Goal: Information Seeking & Learning: Check status

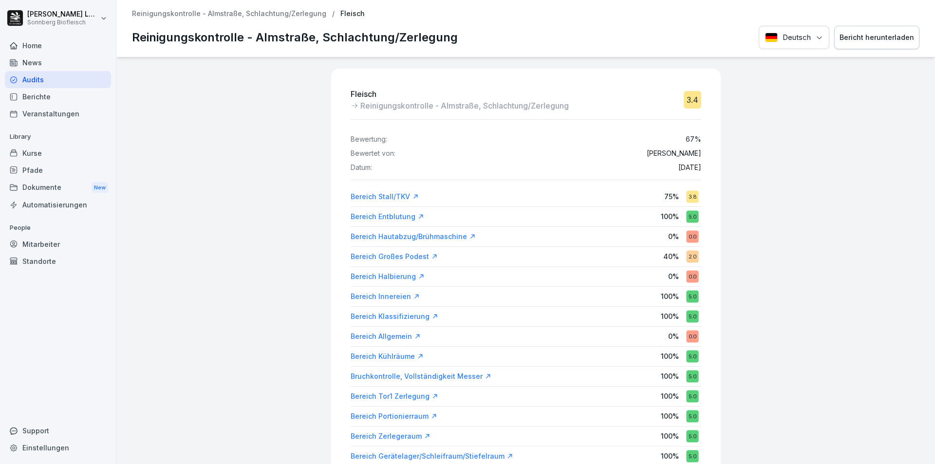
click at [230, 15] on p "Reinigungskontrolle - Almstraße, Schlachtung/Zerlegung" at bounding box center [229, 14] width 194 height 8
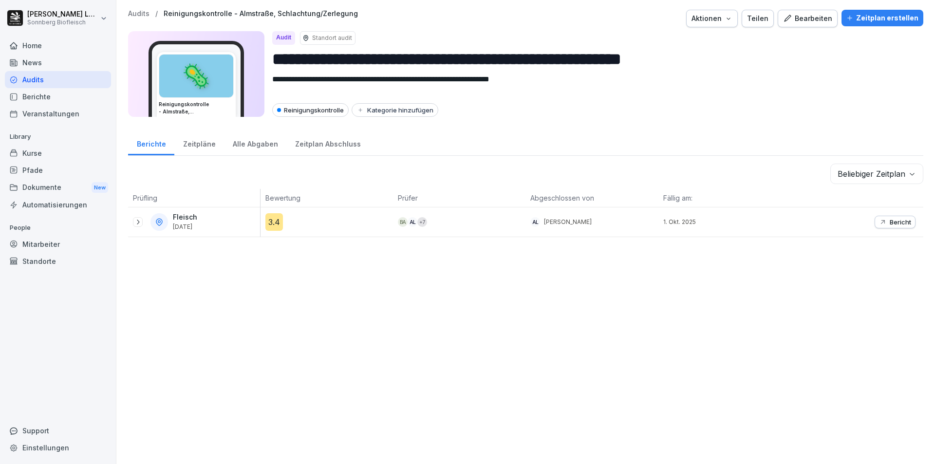
click at [137, 14] on p "Audits" at bounding box center [138, 14] width 21 height 8
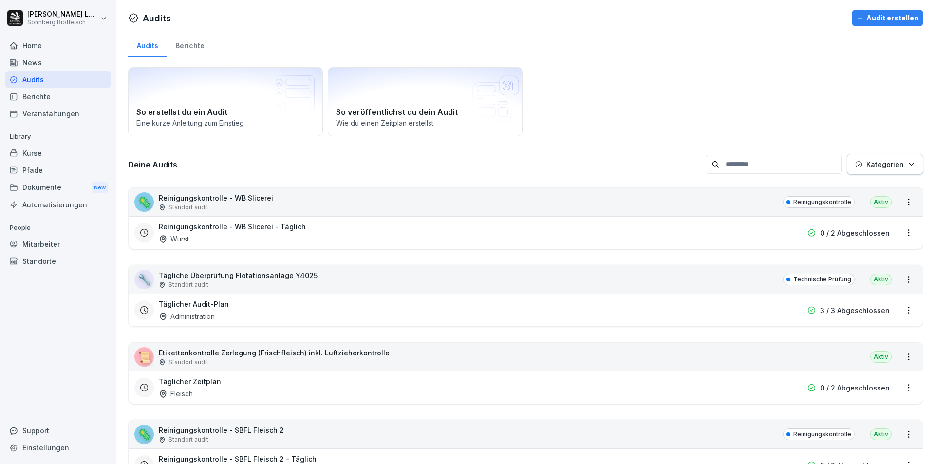
click at [747, 162] on input at bounding box center [774, 164] width 136 height 19
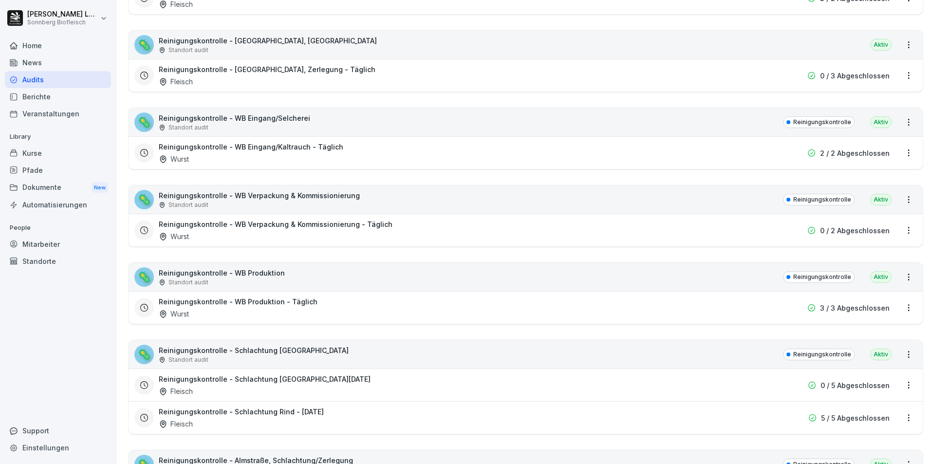
scroll to position [487, 0]
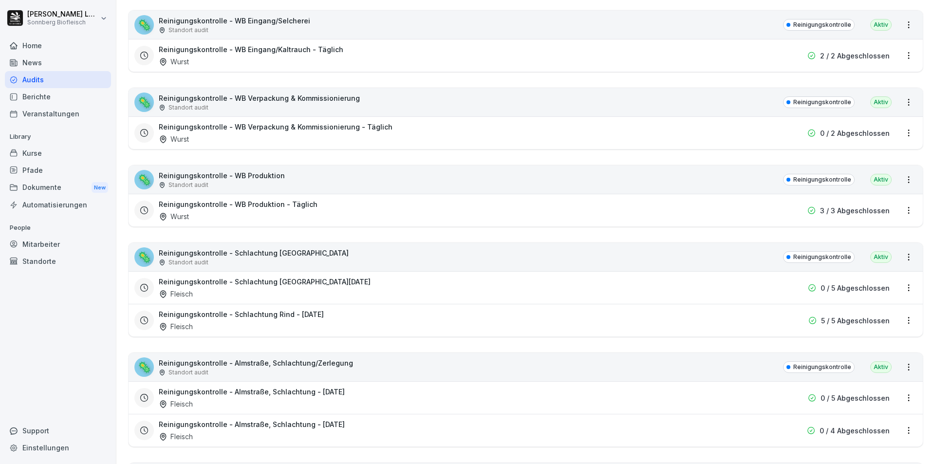
type input "*********"
click at [325, 254] on div "🦠 Reinigungskontrolle - Schlachtung Rind Standort audit Reinigungskontrolle Akt…" at bounding box center [526, 257] width 794 height 28
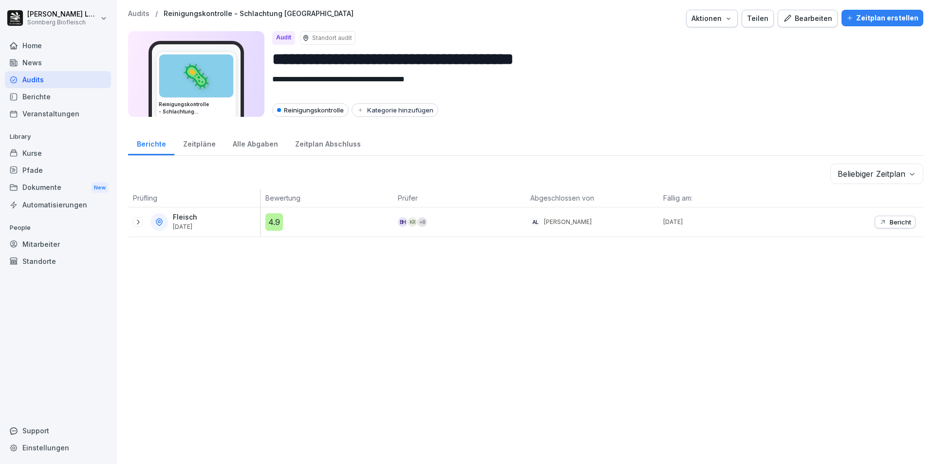
click at [135, 222] on icon at bounding box center [138, 222] width 8 height 8
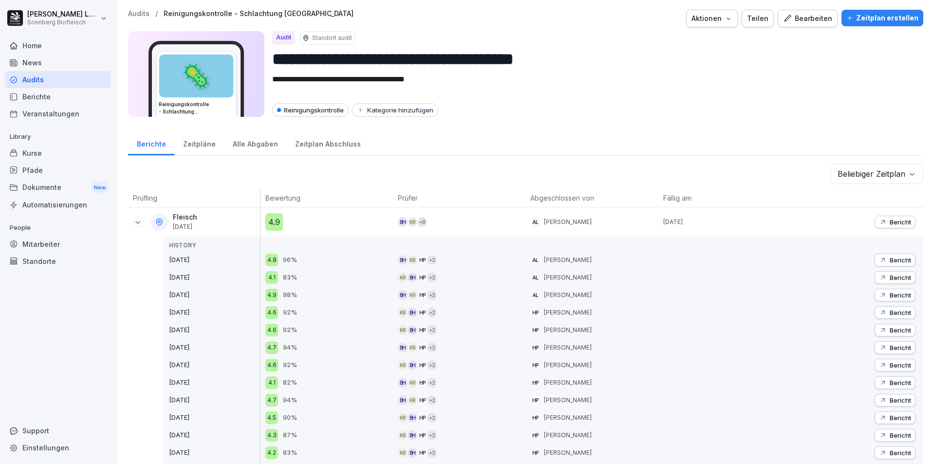
click at [880, 219] on div "Bericht" at bounding box center [895, 222] width 32 height 8
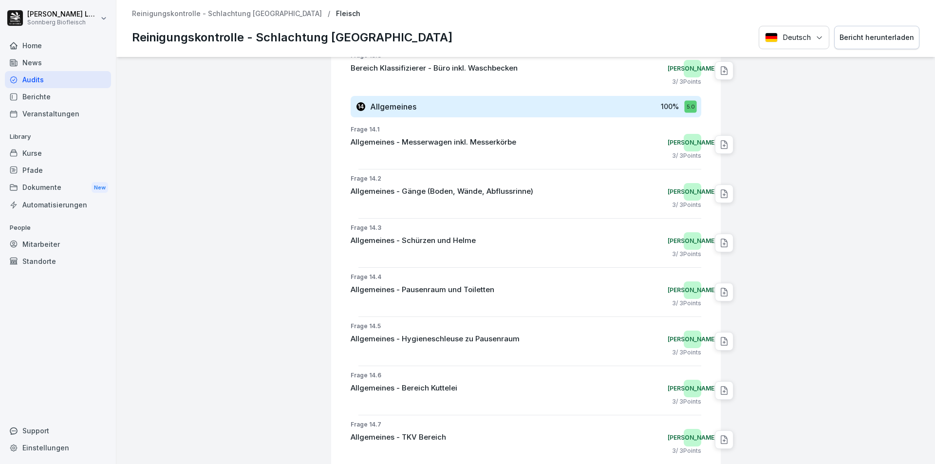
scroll to position [3162, 0]
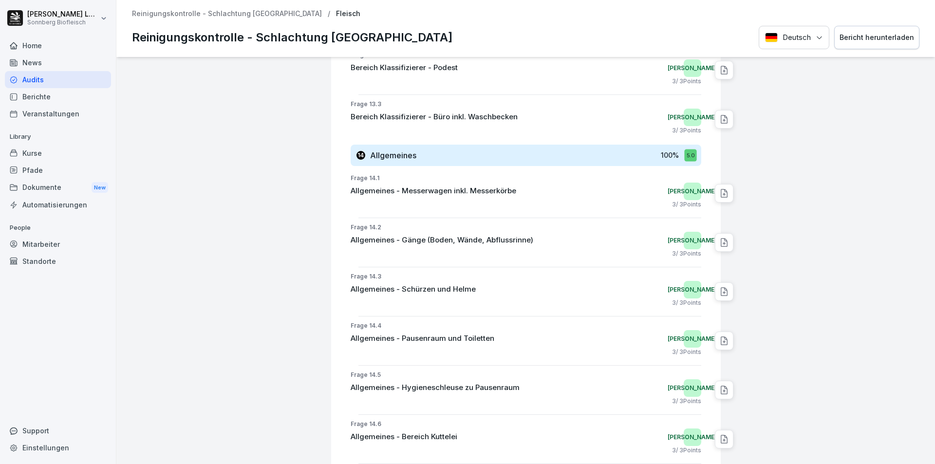
click at [75, 79] on div "Audits" at bounding box center [58, 79] width 106 height 17
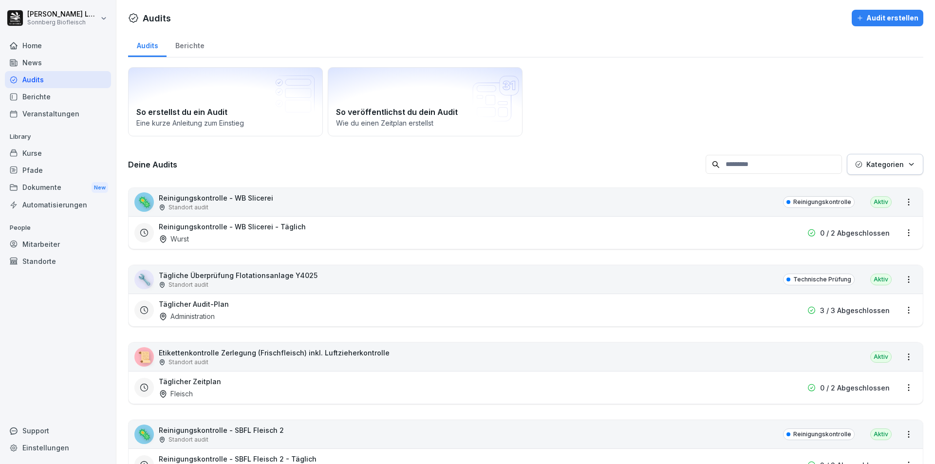
click at [744, 167] on input at bounding box center [774, 164] width 136 height 19
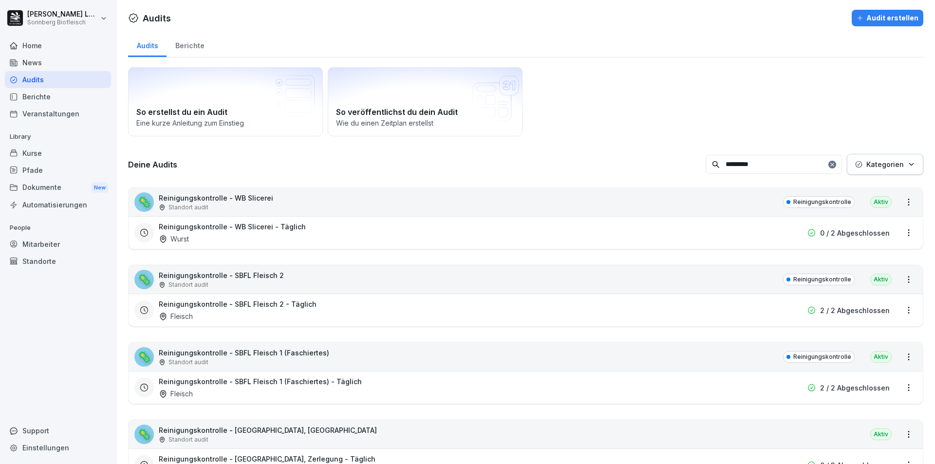
type input "*********"
click at [530, 209] on div "🦠 Reinigungskontrolle - WB Slicerei Standort audit Reinigungskontrolle Aktiv" at bounding box center [526, 202] width 794 height 28
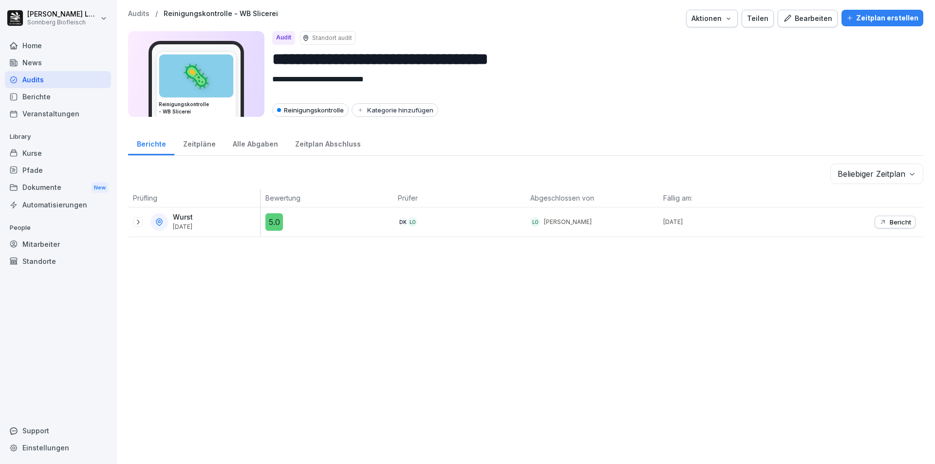
click at [136, 223] on icon at bounding box center [138, 222] width 8 height 8
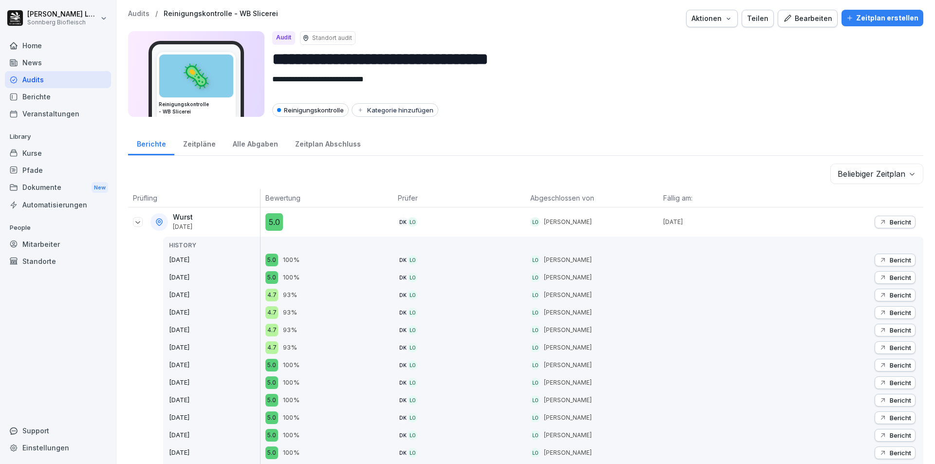
click at [136, 221] on icon at bounding box center [138, 222] width 8 height 8
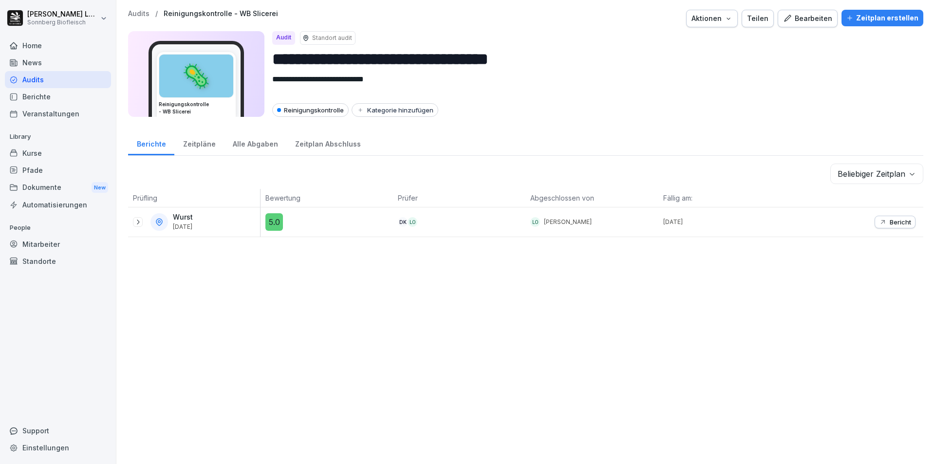
click at [146, 15] on p "Audits" at bounding box center [138, 14] width 21 height 8
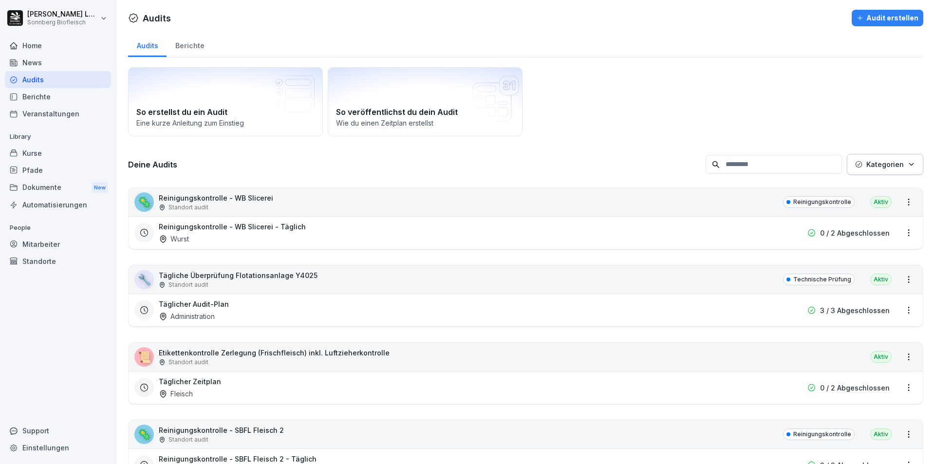
click at [776, 169] on input at bounding box center [774, 164] width 136 height 19
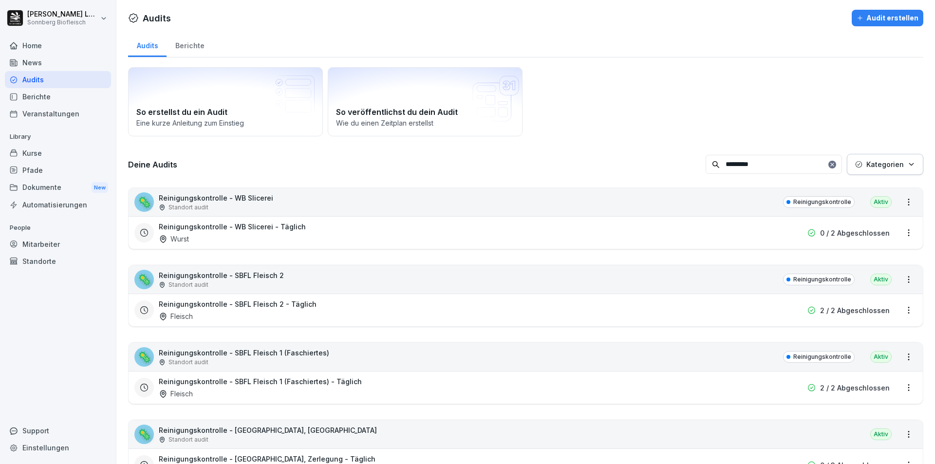
type input "*********"
click at [490, 286] on div "🦠 Reinigungskontrolle - SBFL Fleisch 2 Standort audit Reinigungskontrolle Aktiv" at bounding box center [526, 279] width 794 height 28
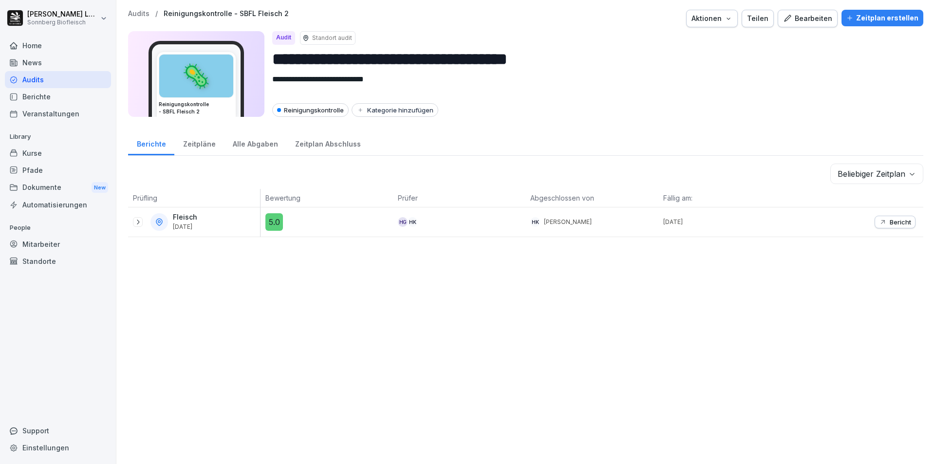
click at [139, 222] on icon at bounding box center [138, 222] width 2 height 5
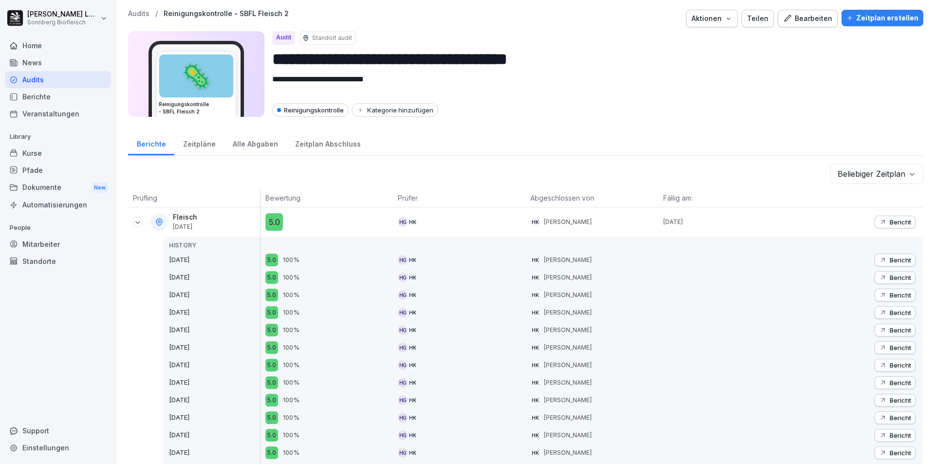
click at [139, 222] on icon at bounding box center [137, 222] width 5 height 2
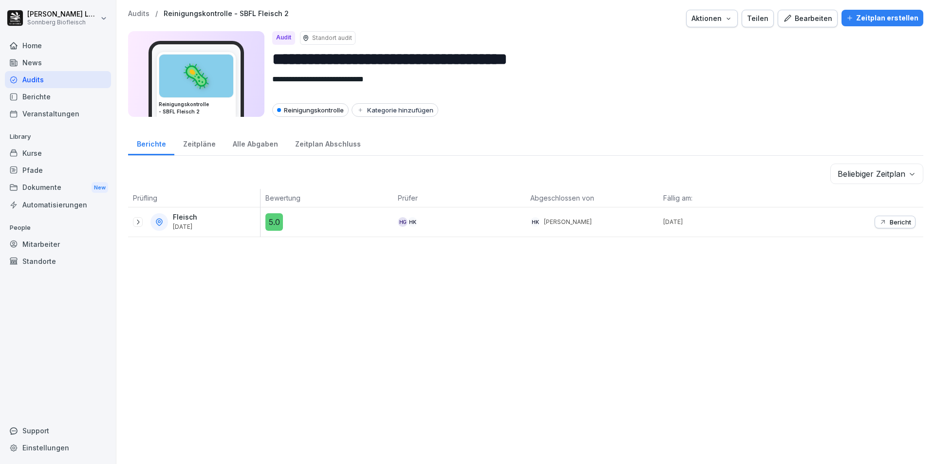
click at [131, 13] on p "Audits" at bounding box center [138, 14] width 21 height 8
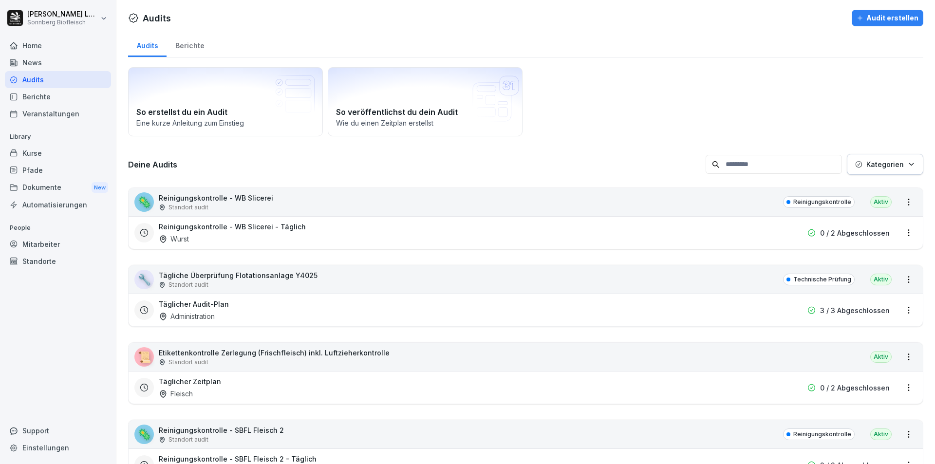
click at [761, 169] on input at bounding box center [774, 164] width 136 height 19
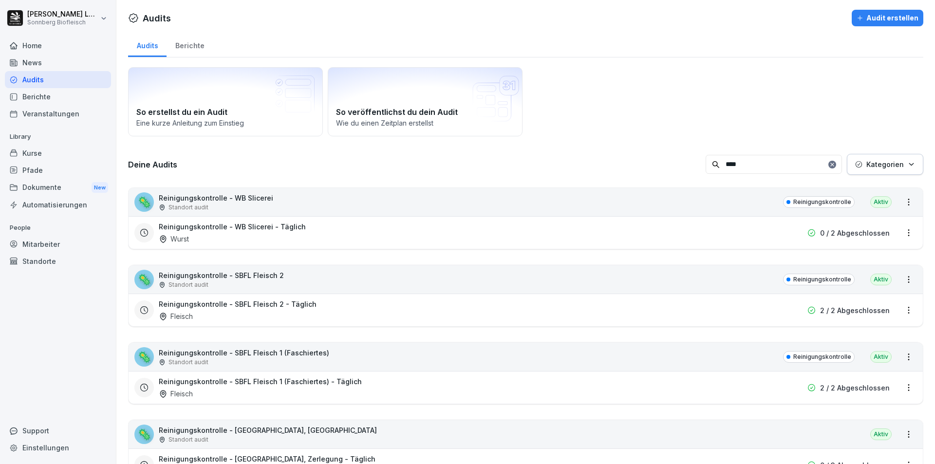
type input "****"
click at [332, 356] on div "🦠 Reinigungskontrolle - SBFL Fleisch 1 (Faschiertes) Standort audit Reinigungsk…" at bounding box center [526, 357] width 794 height 28
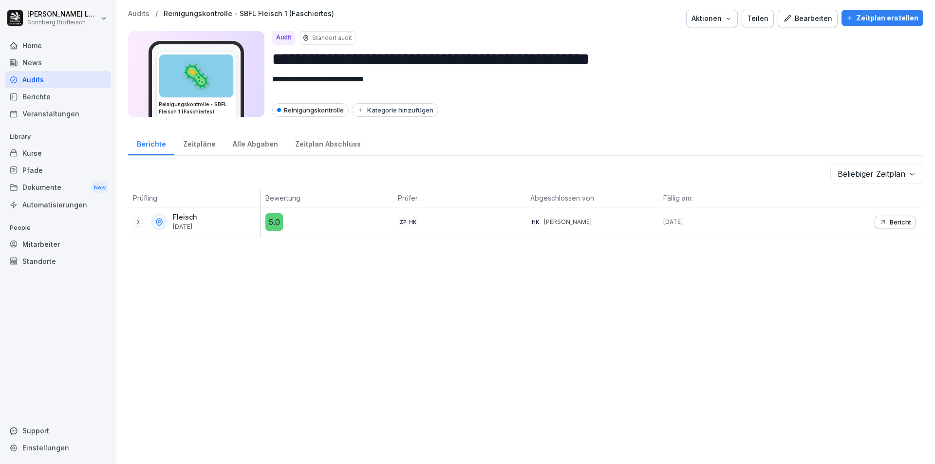
click at [134, 221] on icon at bounding box center [138, 222] width 8 height 8
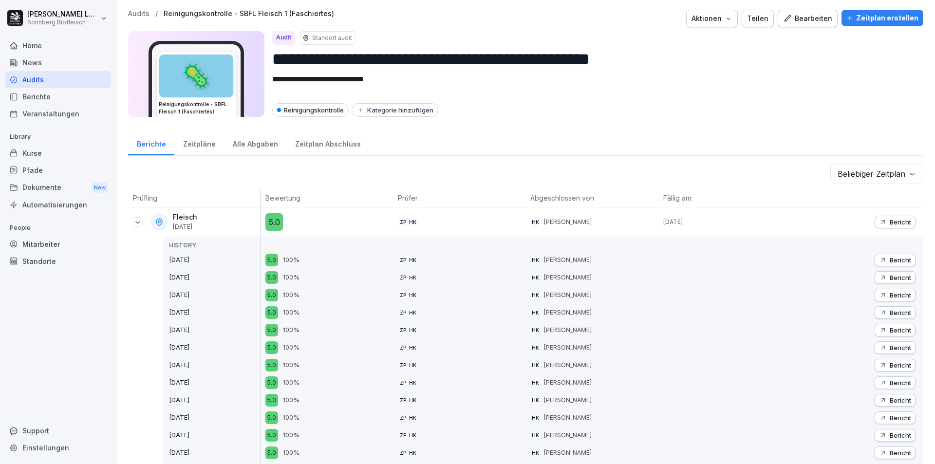
click at [135, 221] on icon at bounding box center [138, 222] width 8 height 8
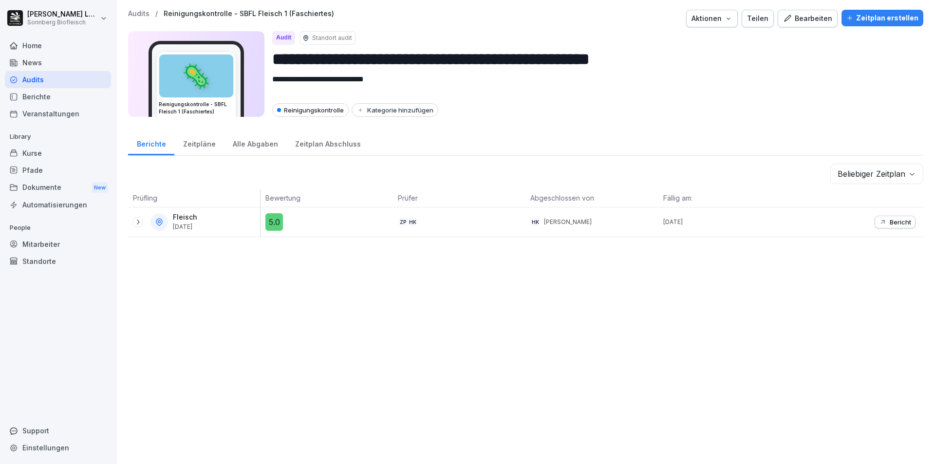
click at [148, 10] on p "Audits" at bounding box center [138, 14] width 21 height 8
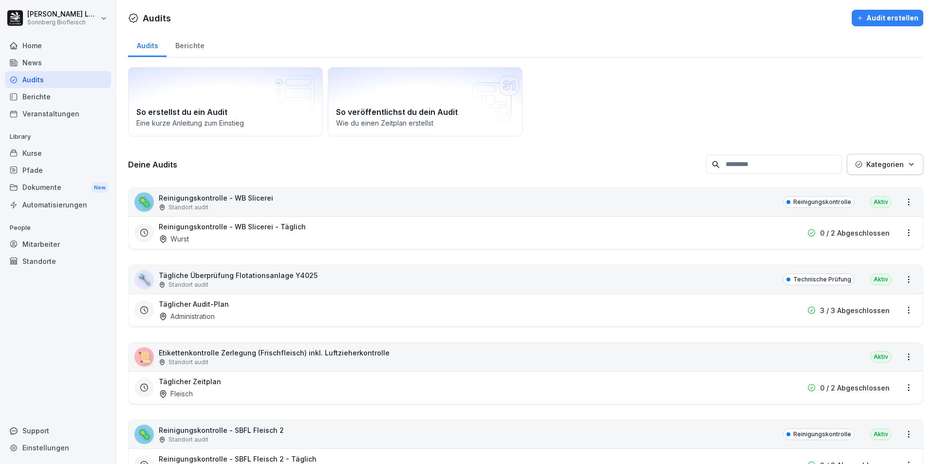
click at [758, 163] on input at bounding box center [774, 164] width 136 height 19
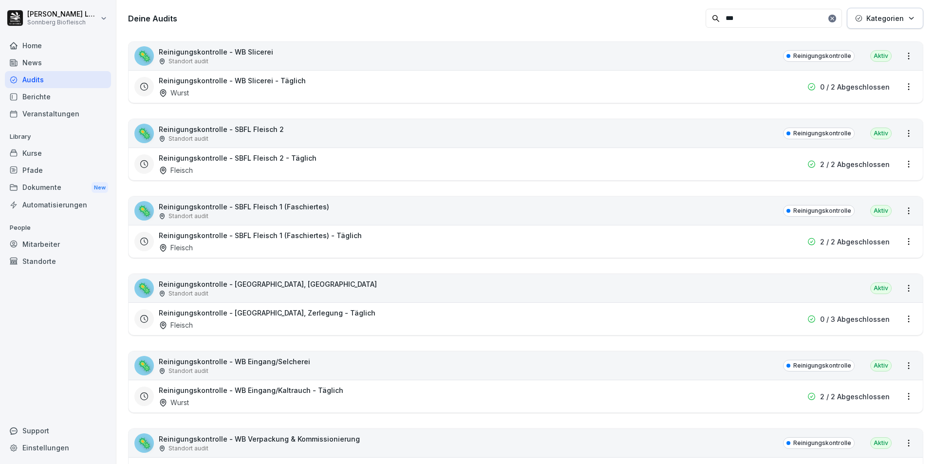
scroll to position [195, 0]
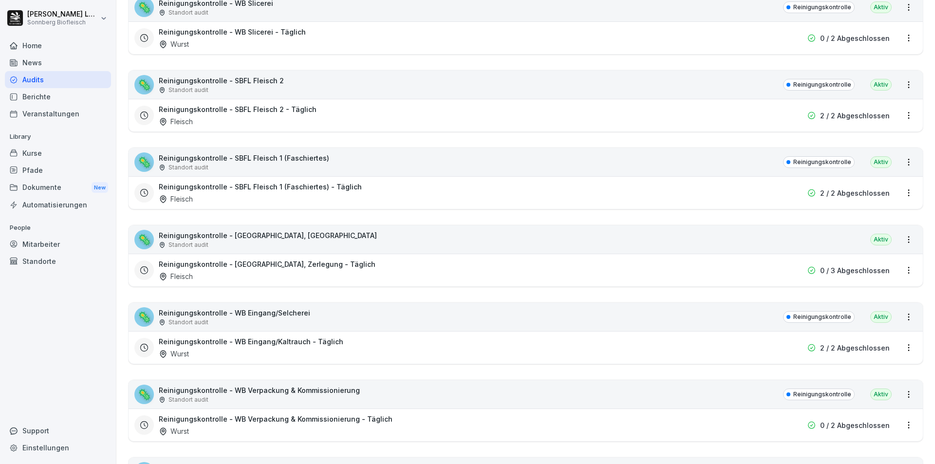
type input "***"
click at [348, 242] on div "🦠 Reinigungskontrolle - [GEOGRAPHIC_DATA], Zerlegung Standort audit [GEOGRAPHIC…" at bounding box center [526, 240] width 794 height 28
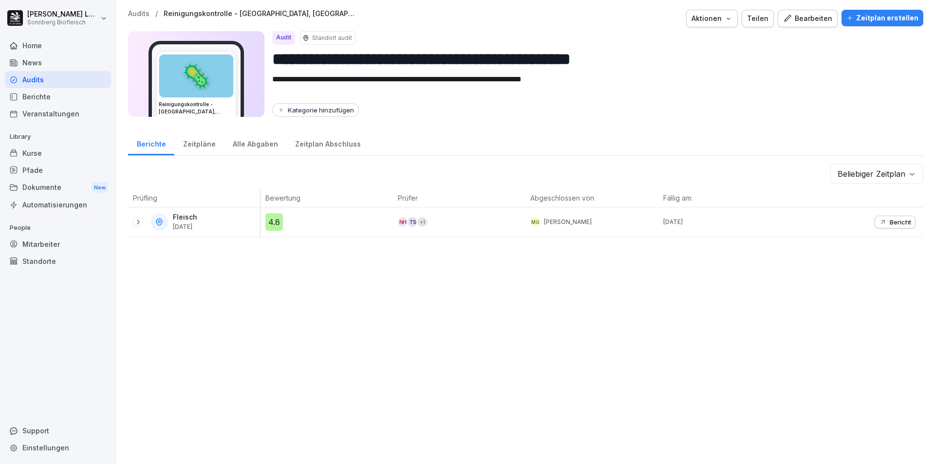
click at [138, 224] on icon at bounding box center [138, 222] width 8 height 8
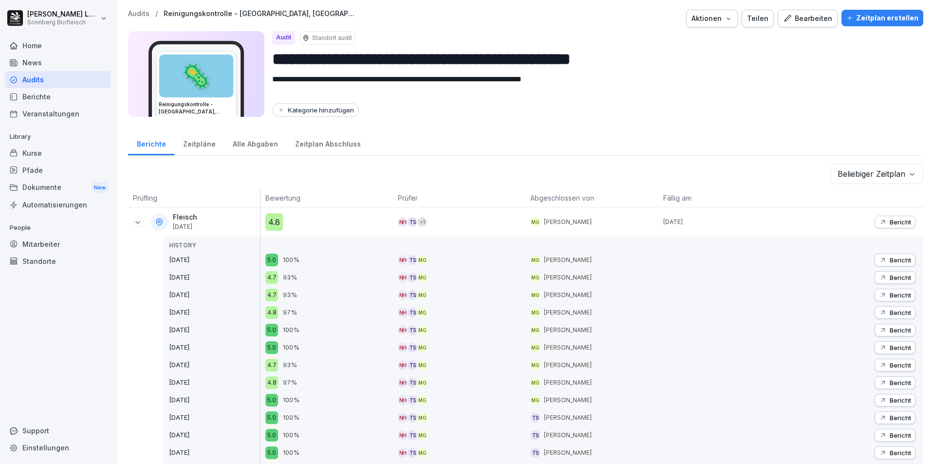
click at [901, 219] on p "Bericht" at bounding box center [900, 222] width 21 height 8
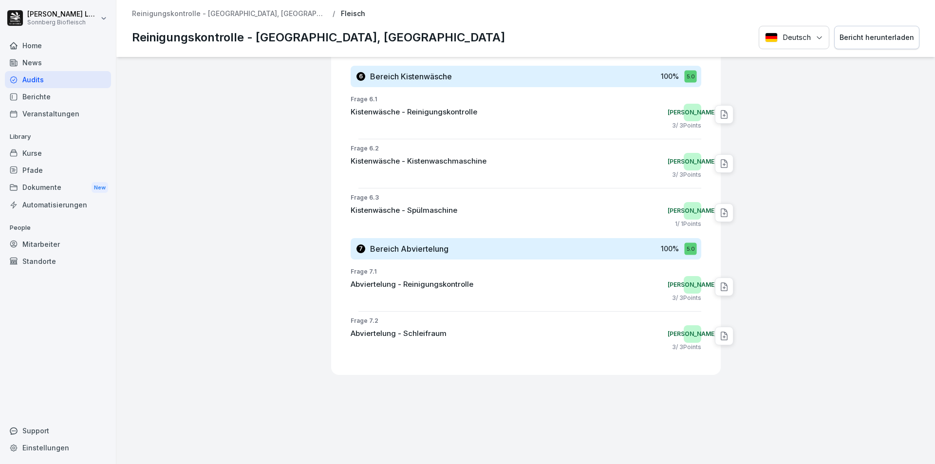
scroll to position [1543, 0]
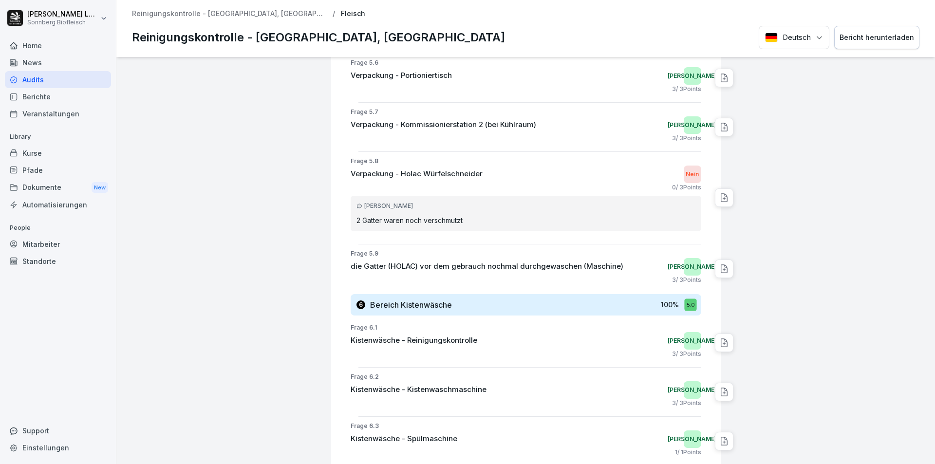
click at [163, 14] on p "Reinigungskontrolle - [GEOGRAPHIC_DATA], [GEOGRAPHIC_DATA]" at bounding box center [229, 14] width 195 height 8
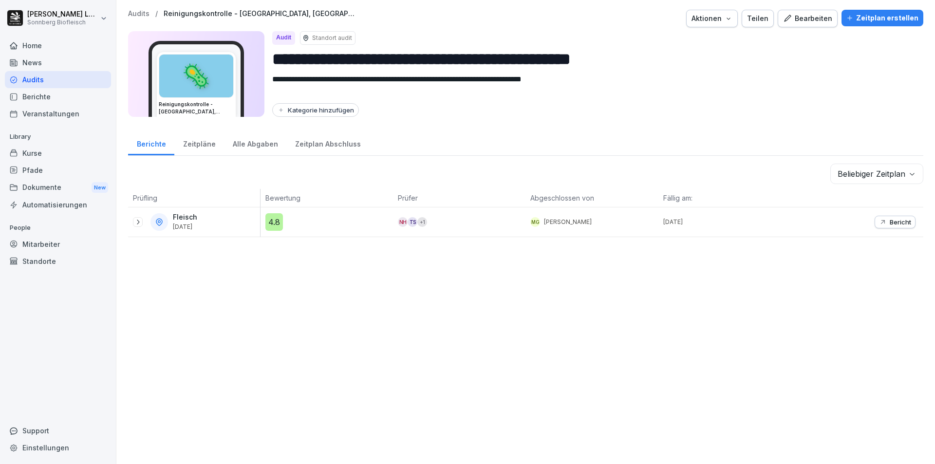
click at [133, 12] on p "Audits" at bounding box center [138, 14] width 21 height 8
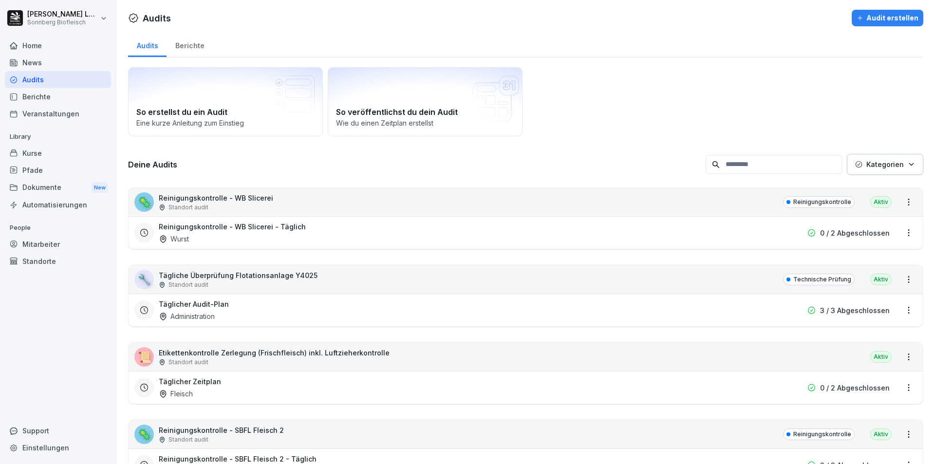
click at [732, 166] on input at bounding box center [774, 164] width 136 height 19
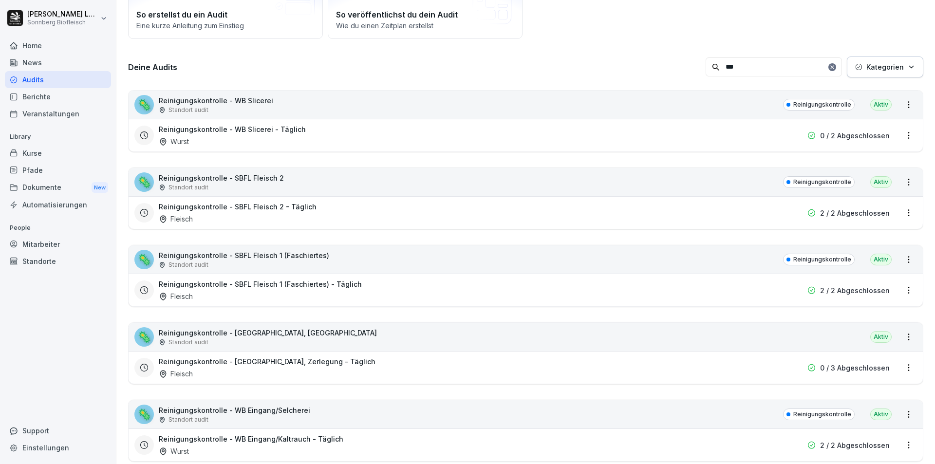
scroll to position [146, 0]
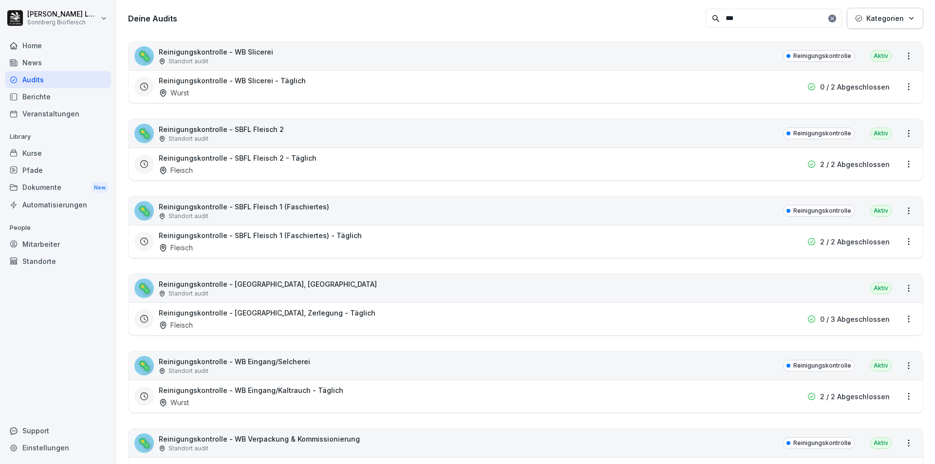
type input "***"
click at [320, 367] on div "🦠 Reinigungskontrolle - WB Eingang/Selcherei Standort audit Reinigungskontrolle…" at bounding box center [526, 366] width 794 height 28
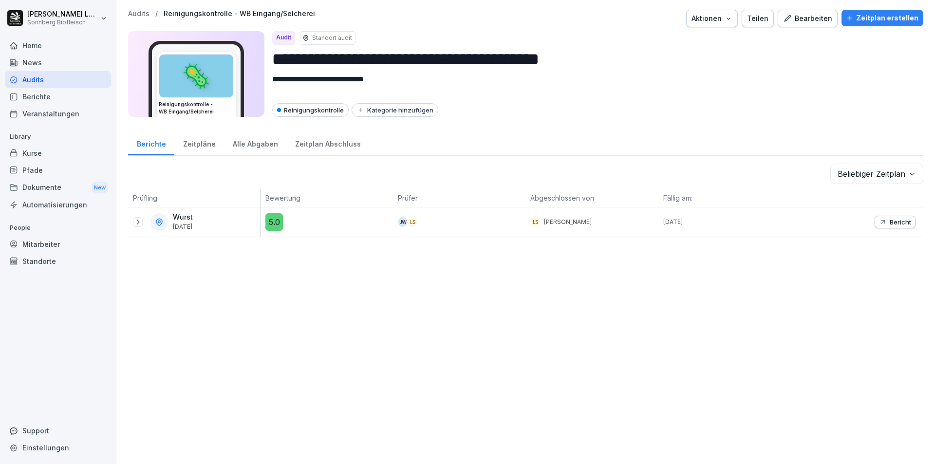
click at [130, 223] on div "Wurst [DATE]" at bounding box center [194, 221] width 132 height 29
click at [138, 224] on icon at bounding box center [138, 222] width 8 height 8
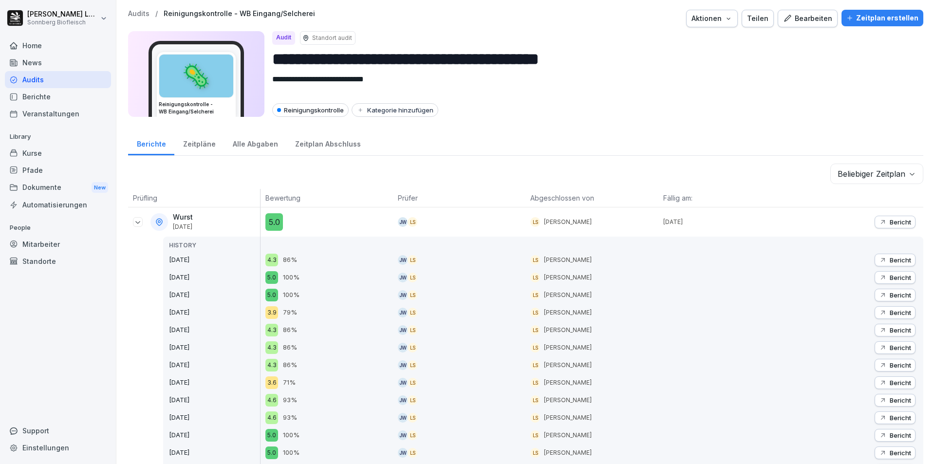
click at [898, 309] on p "Bericht" at bounding box center [900, 313] width 21 height 8
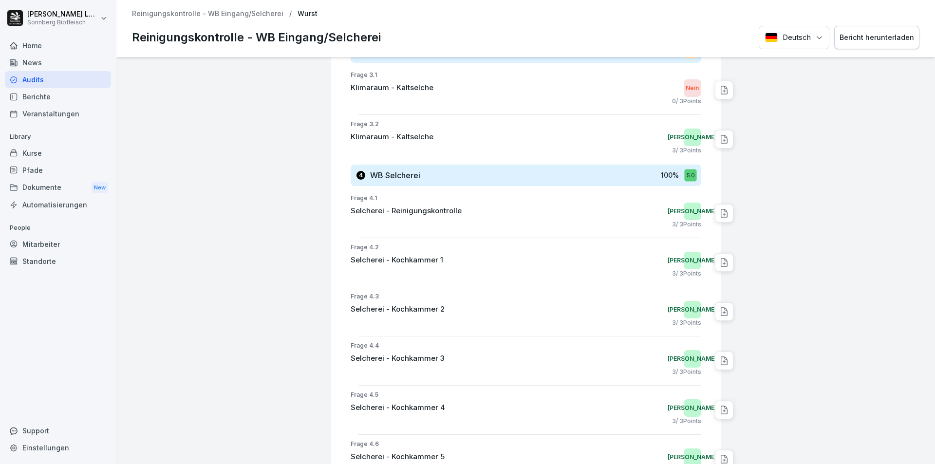
scroll to position [723, 0]
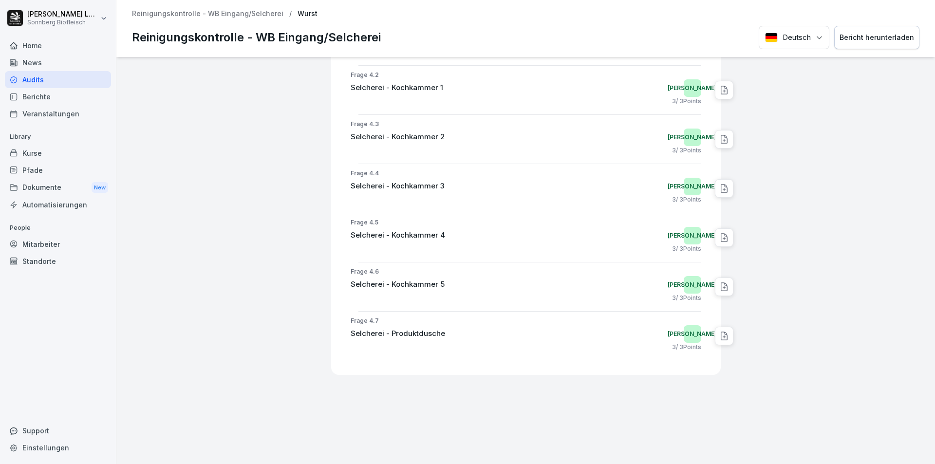
click at [176, 14] on p "Reinigungskontrolle - WB Eingang/Selcherei" at bounding box center [207, 14] width 151 height 8
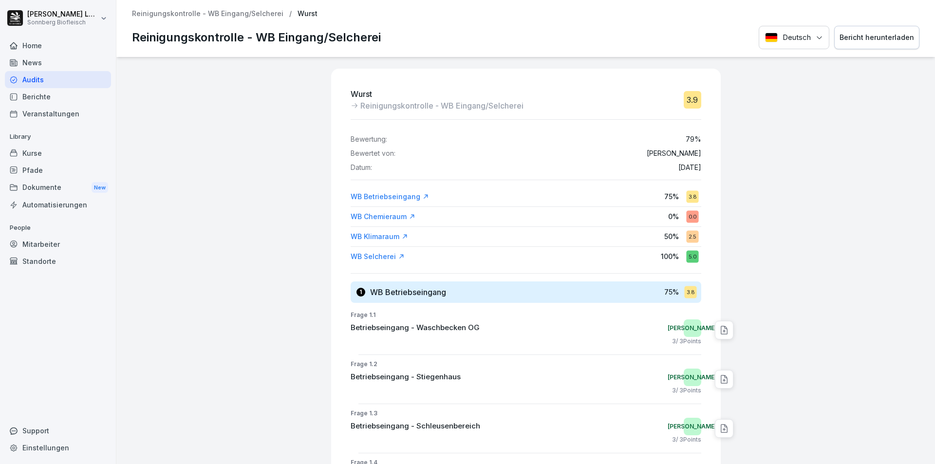
click at [204, 13] on p "Reinigungskontrolle - WB Eingang/Selcherei" at bounding box center [207, 14] width 151 height 8
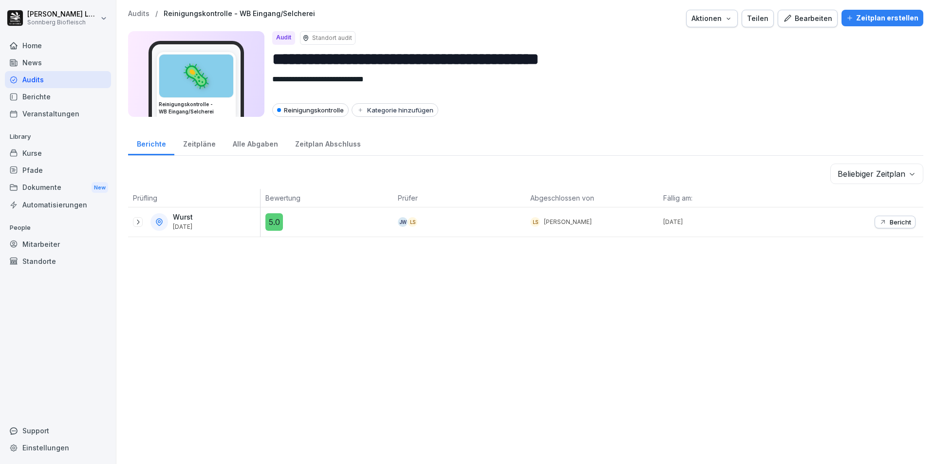
click at [145, 11] on p "Audits" at bounding box center [138, 14] width 21 height 8
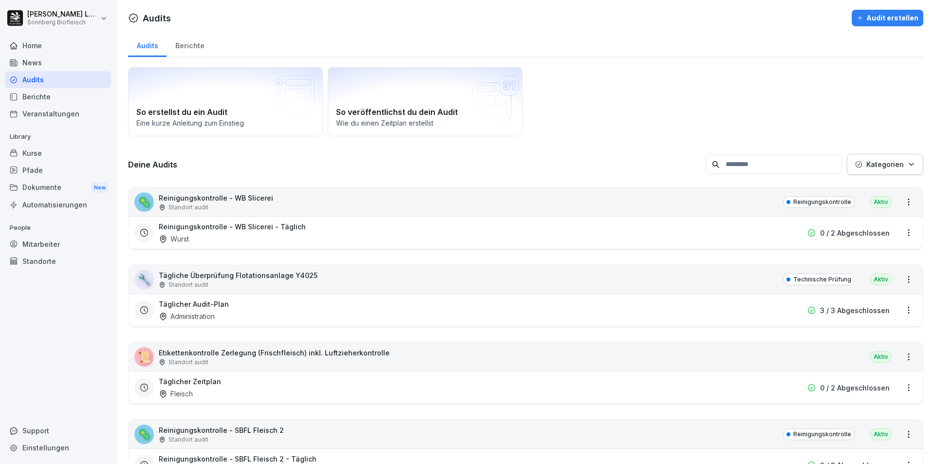
click at [734, 168] on input at bounding box center [774, 164] width 136 height 19
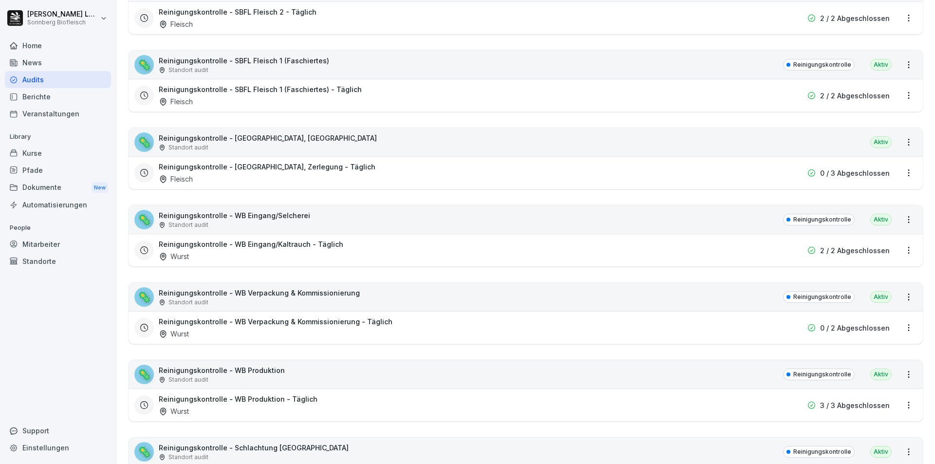
scroll to position [341, 0]
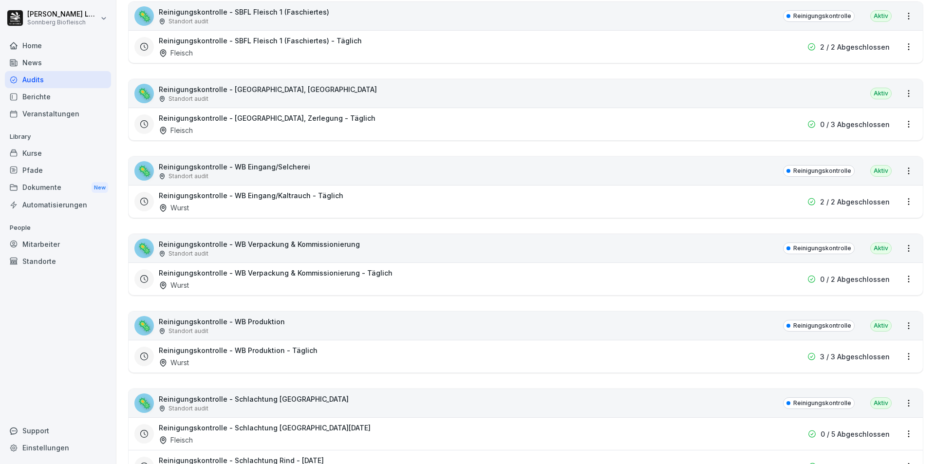
type input "****"
click at [350, 321] on div "🦠 Reinigungskontrolle - WB Produktion Standort audit Reinigungskontrolle Aktiv" at bounding box center [526, 326] width 794 height 28
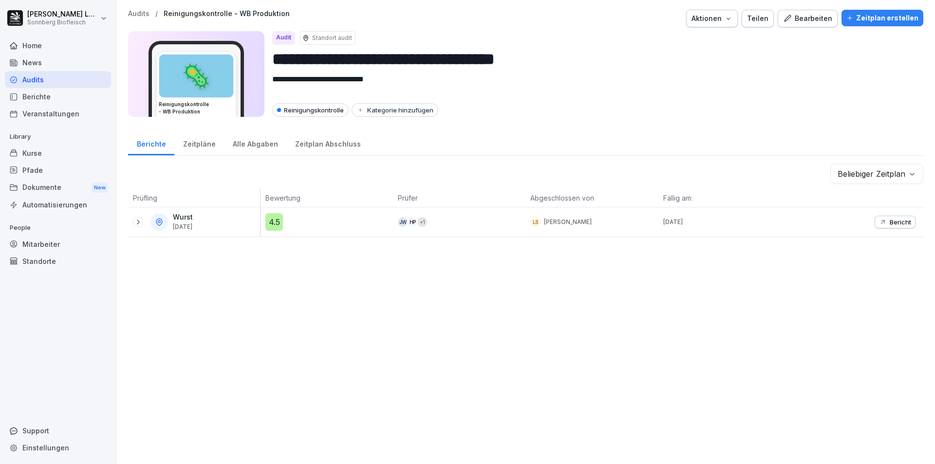
click at [138, 219] on icon at bounding box center [138, 222] width 8 height 8
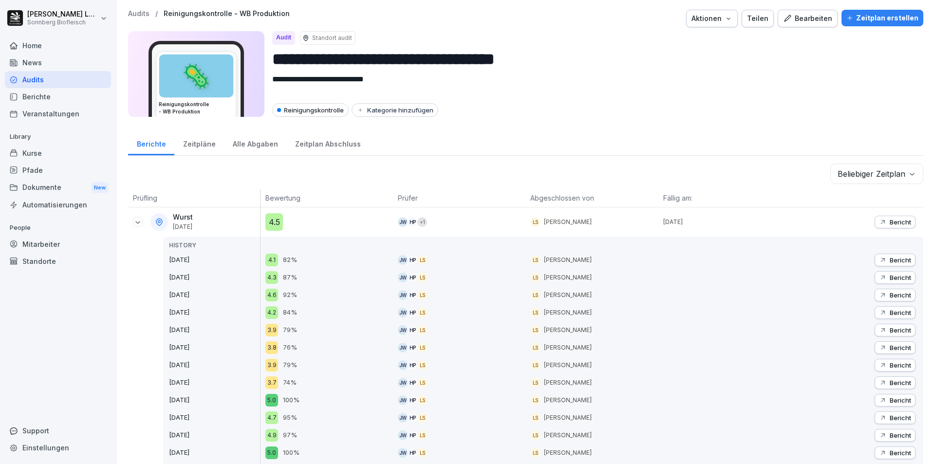
click at [890, 221] on p "Bericht" at bounding box center [900, 222] width 21 height 8
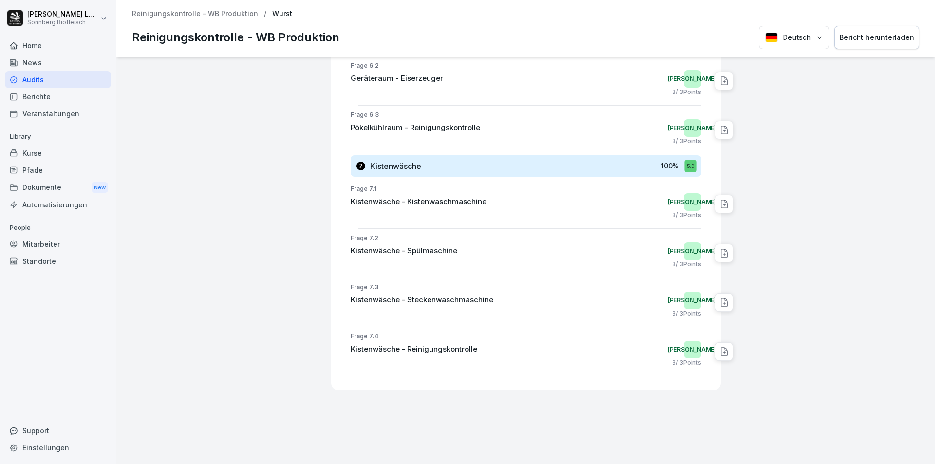
scroll to position [2806, 0]
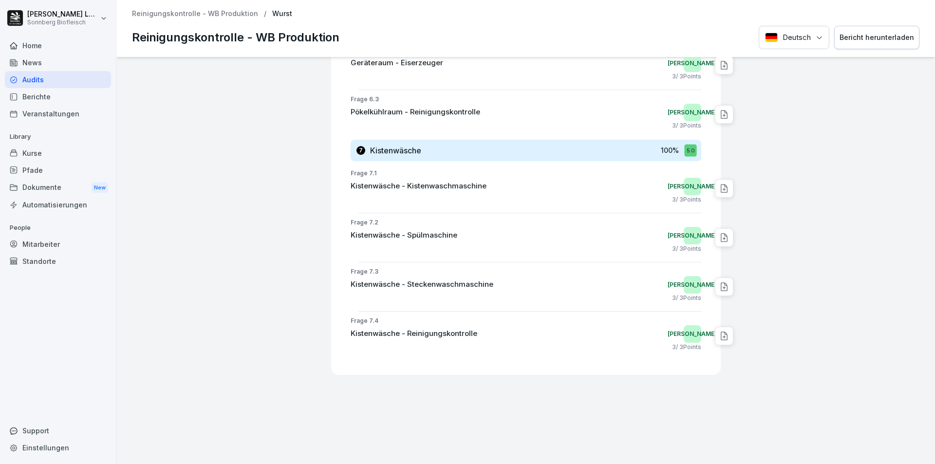
click at [154, 12] on p "Reinigungskontrolle - WB Produktion" at bounding box center [195, 14] width 126 height 8
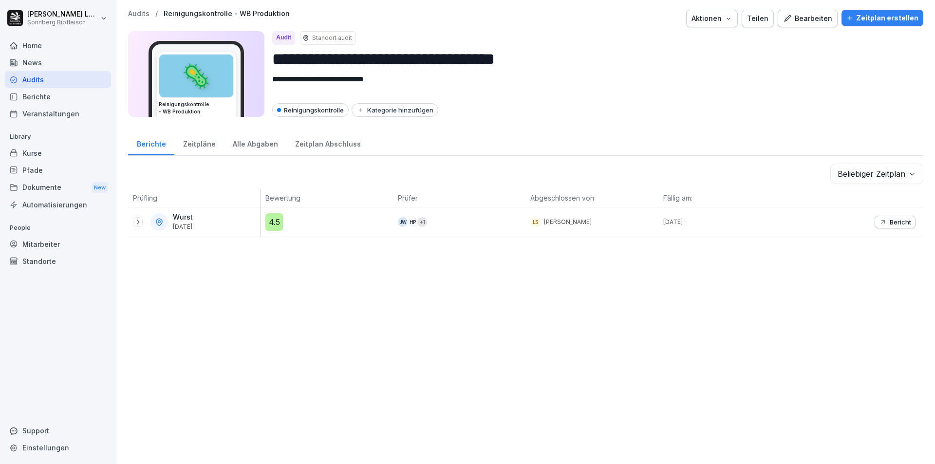
click at [136, 19] on div "Audits / Reinigungskontrolle - WB Produktion Aktionen Teilen Bearbeiten Zeitpla…" at bounding box center [525, 19] width 795 height 18
click at [140, 16] on p "Audits" at bounding box center [138, 14] width 21 height 8
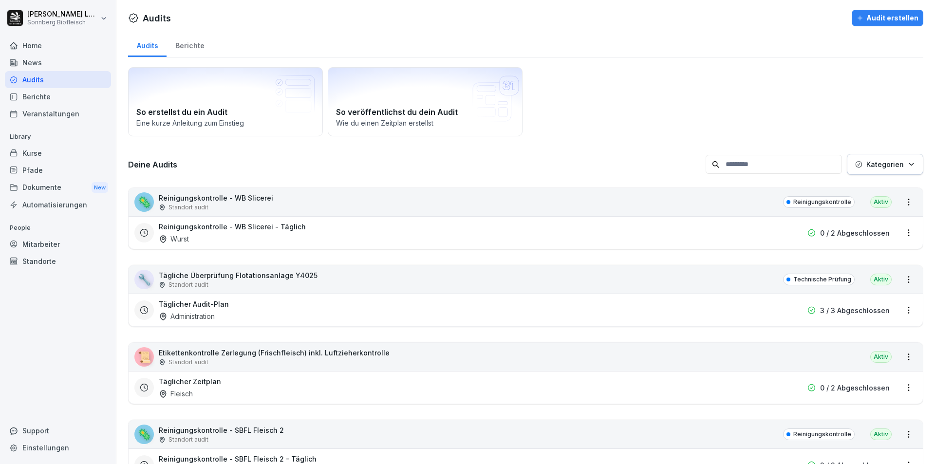
click at [737, 165] on input at bounding box center [774, 164] width 136 height 19
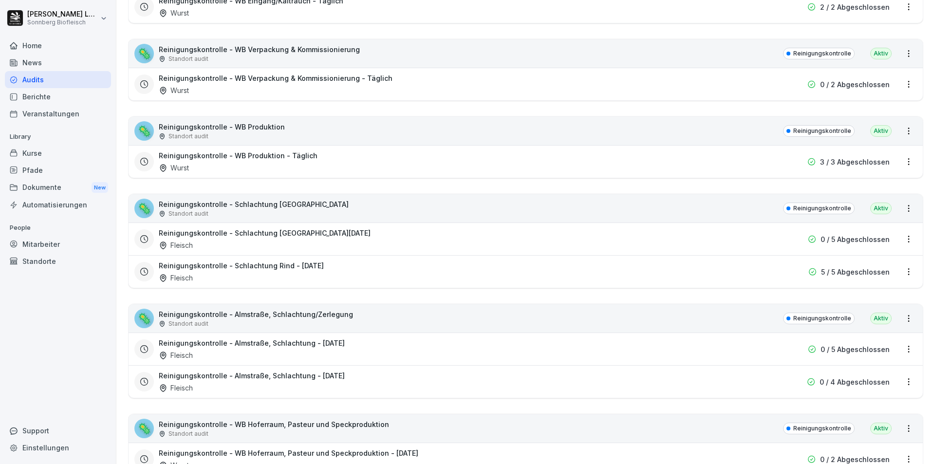
scroll to position [682, 0]
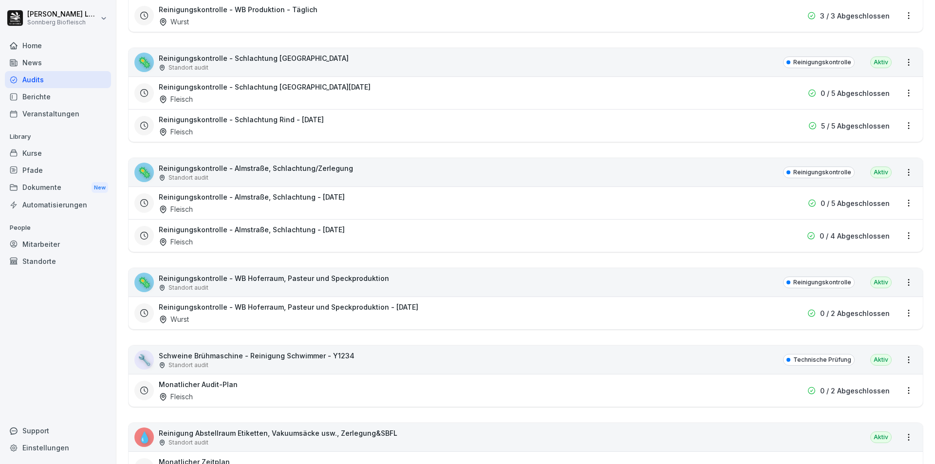
type input "******"
click at [395, 283] on div "🦠 Reinigungskontrolle - WB Hoferraum, Pasteur und Speckproduktion Standort audi…" at bounding box center [526, 282] width 794 height 28
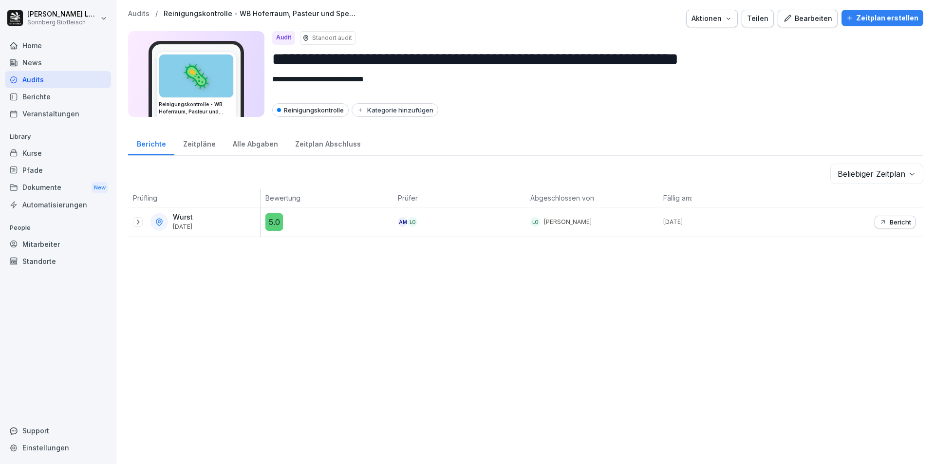
click at [144, 14] on p "Audits" at bounding box center [138, 14] width 21 height 8
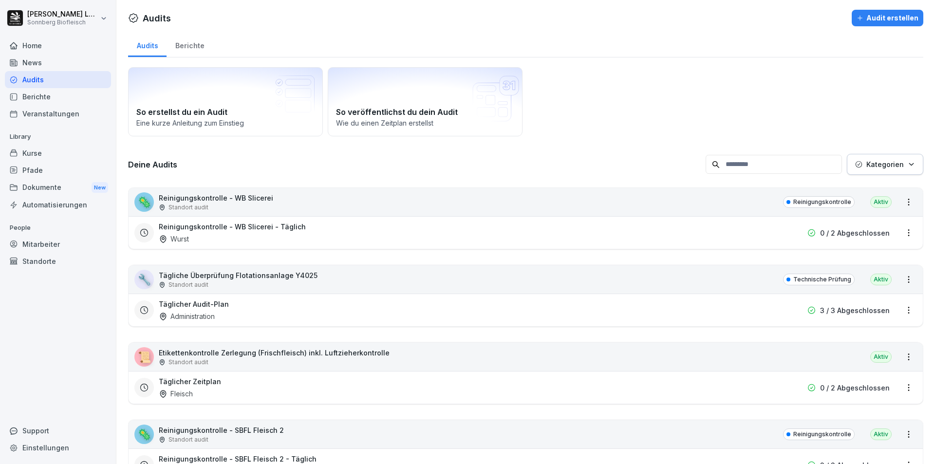
click at [759, 171] on input at bounding box center [774, 164] width 136 height 19
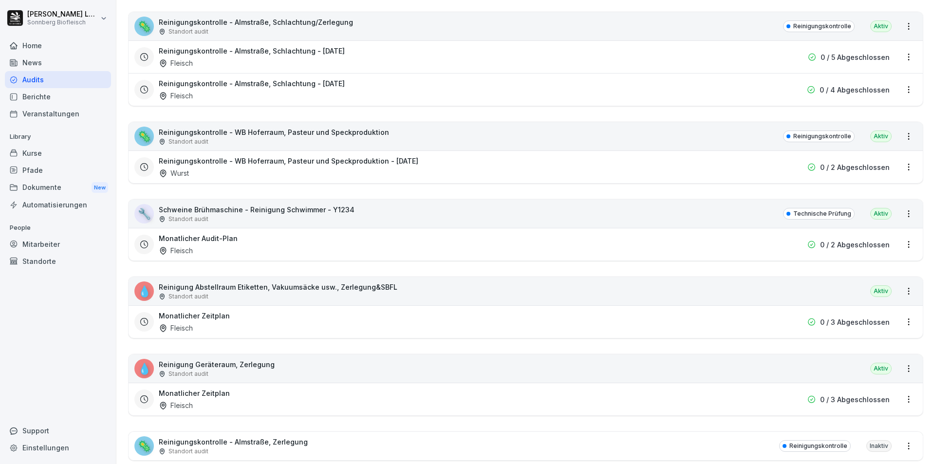
scroll to position [855, 0]
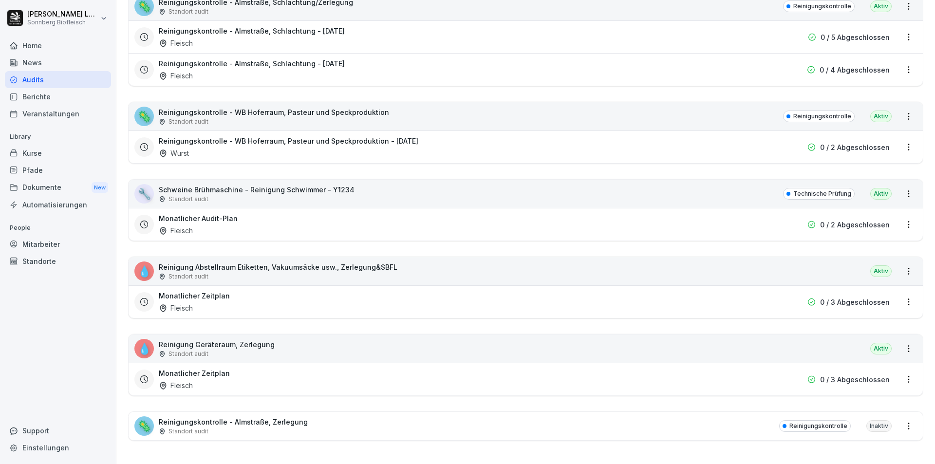
type input "****"
click at [328, 272] on div "Standort audit" at bounding box center [278, 276] width 239 height 9
